Goal: Navigation & Orientation: Find specific page/section

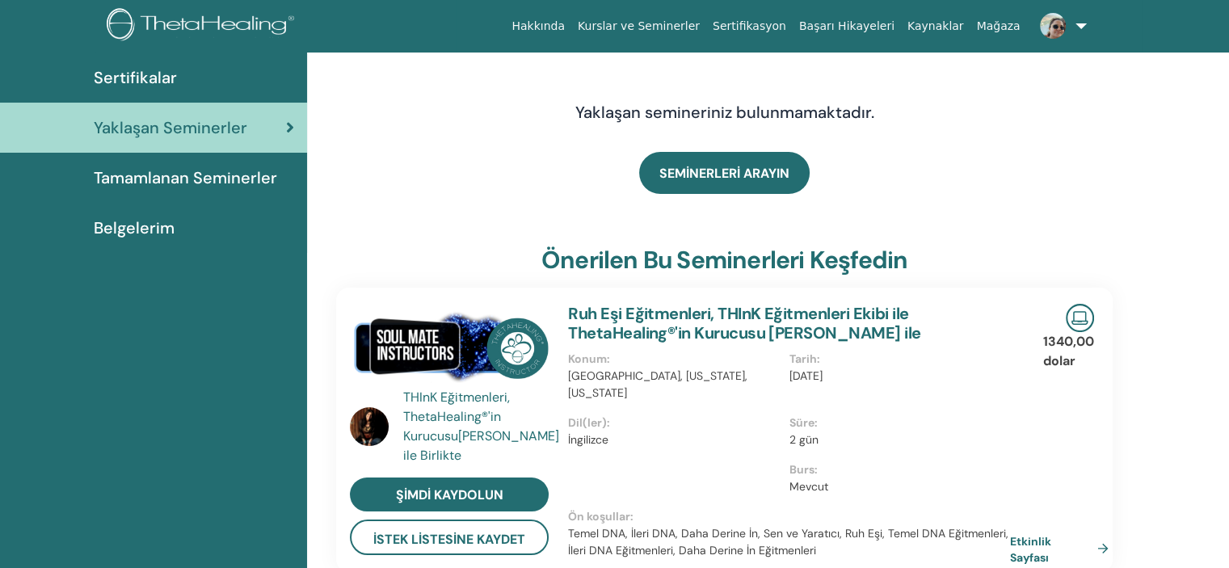
scroll to position [25, 0]
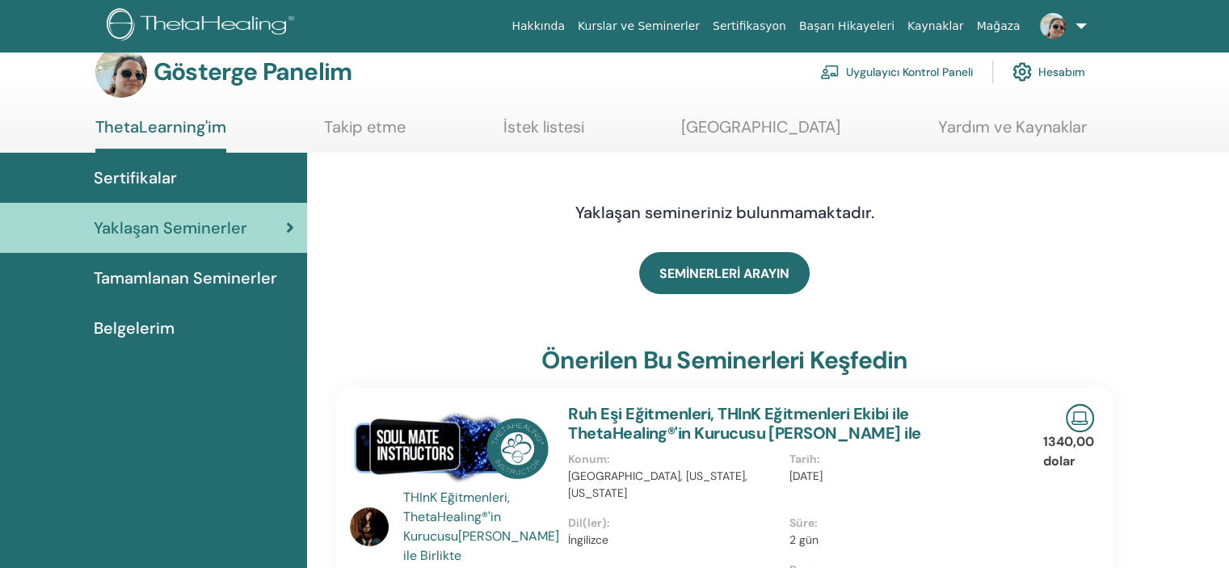
click at [846, 80] on font "Uygulayıcı Kontrol Paneli" at bounding box center [909, 72] width 127 height 15
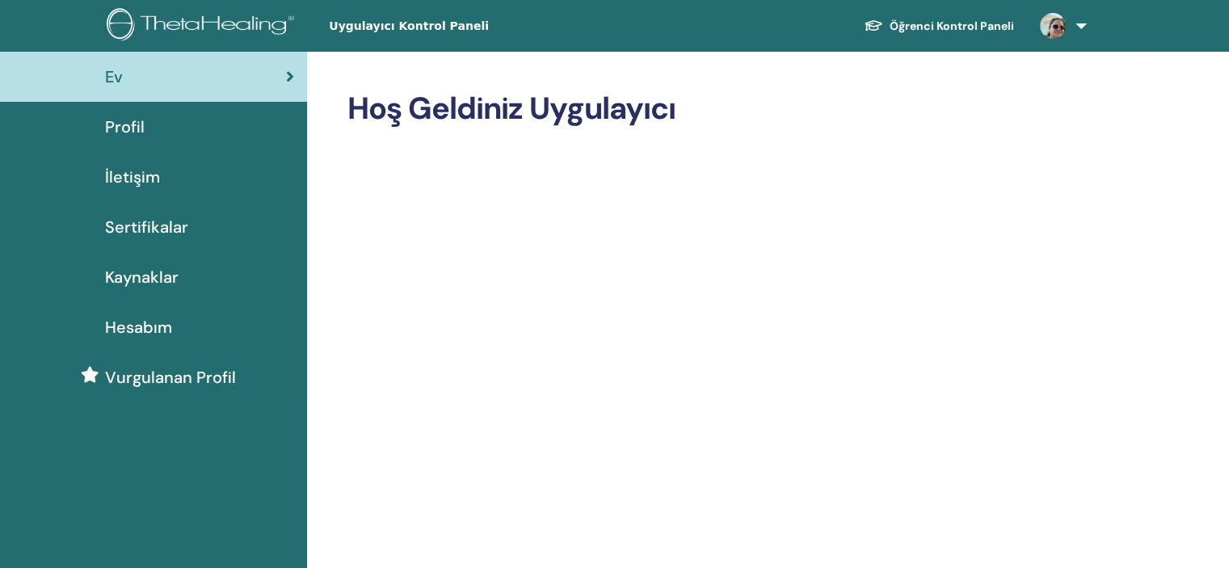
click at [890, 28] on font "Öğrenci Kontrol Paneli" at bounding box center [952, 26] width 124 height 15
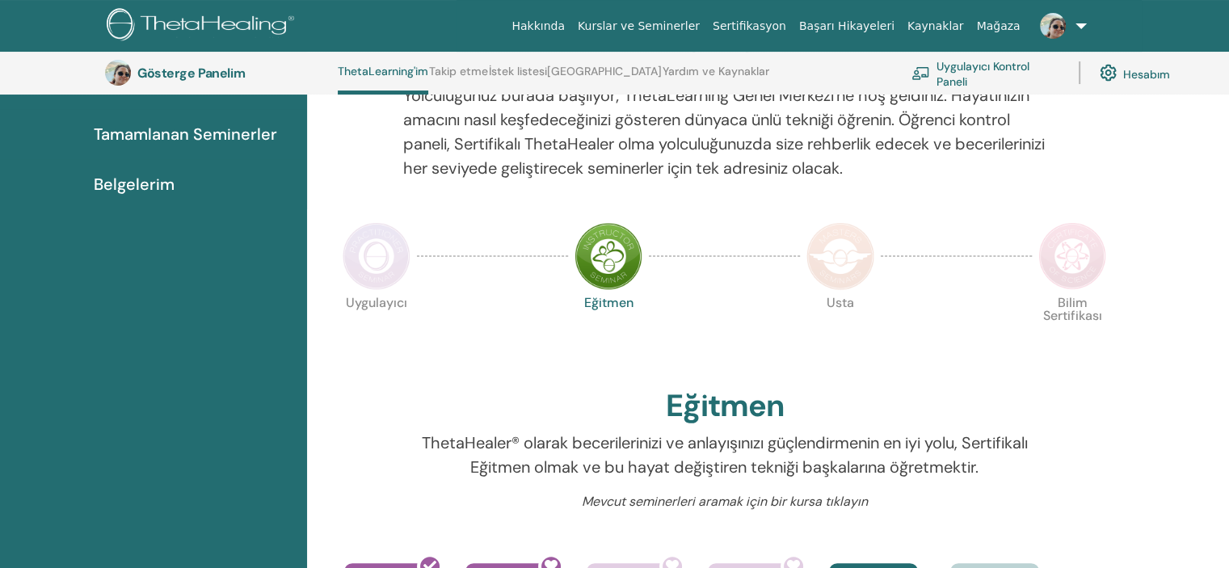
scroll to position [204, 0]
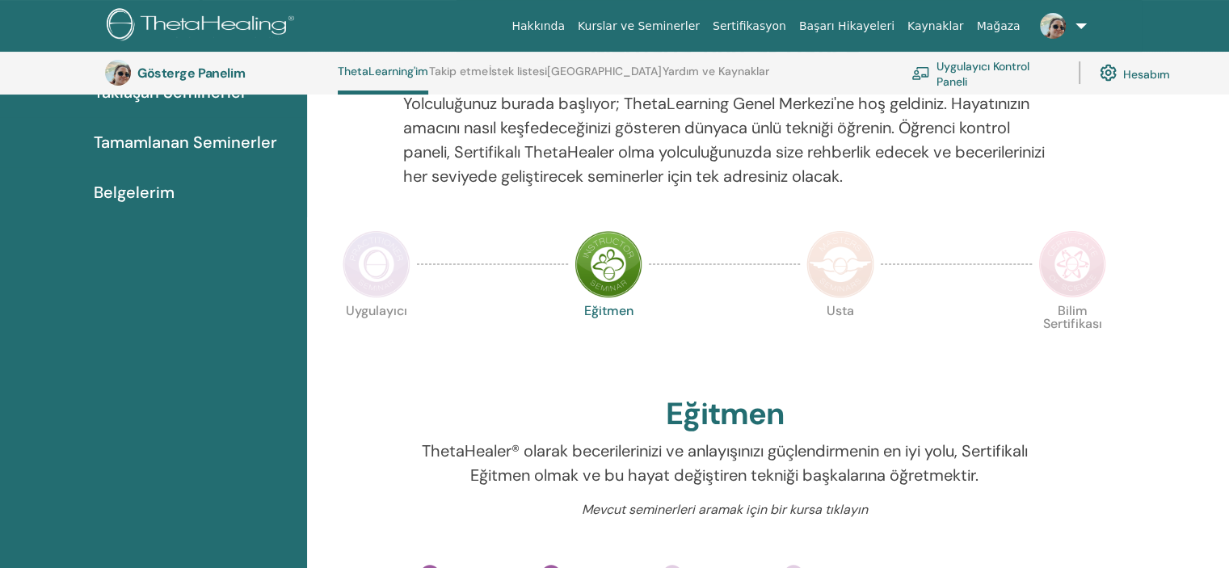
click at [385, 298] on img at bounding box center [377, 264] width 68 height 68
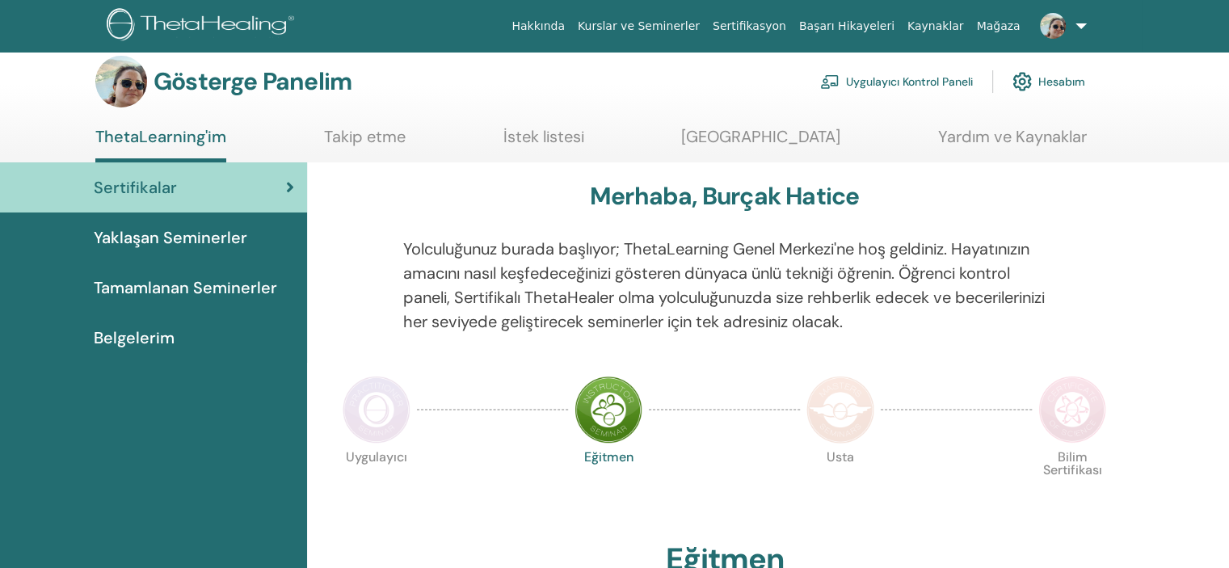
scroll to position [0, 0]
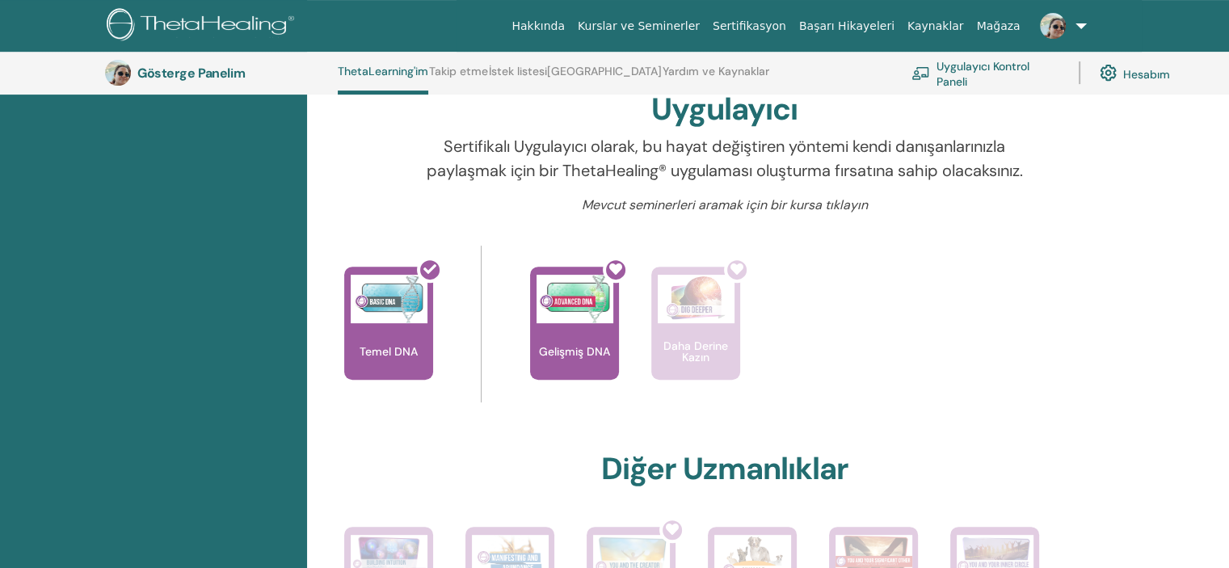
scroll to position [769, 0]
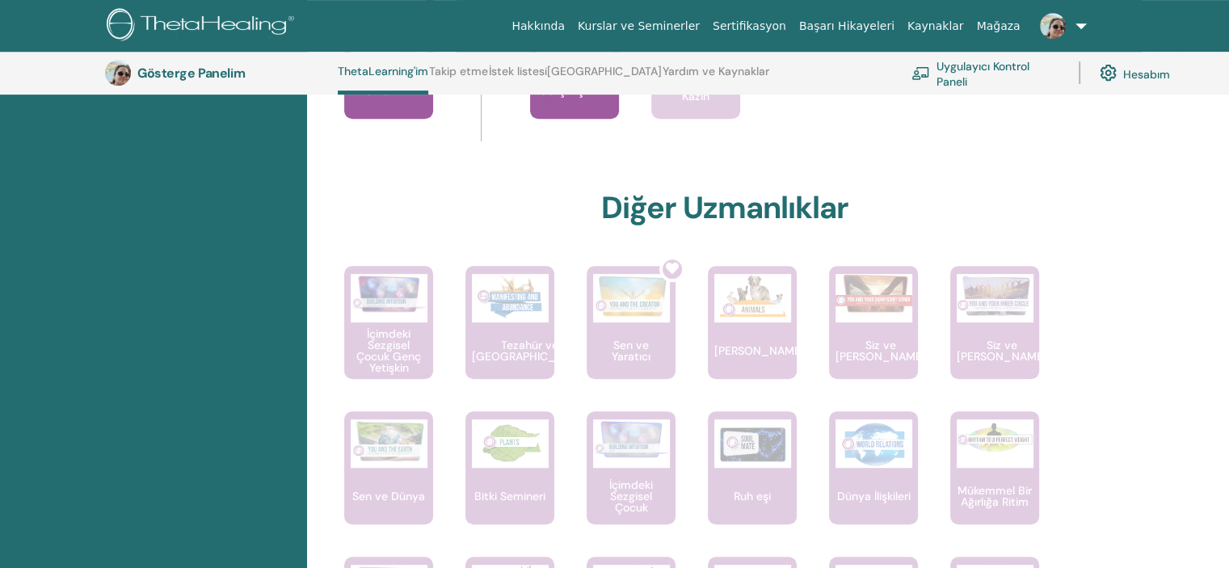
click at [585, 141] on div at bounding box center [584, 68] width 89 height 145
click at [622, 15] on icon at bounding box center [615, 8] width 13 height 13
